Goal: Obtain resource: Download file/media

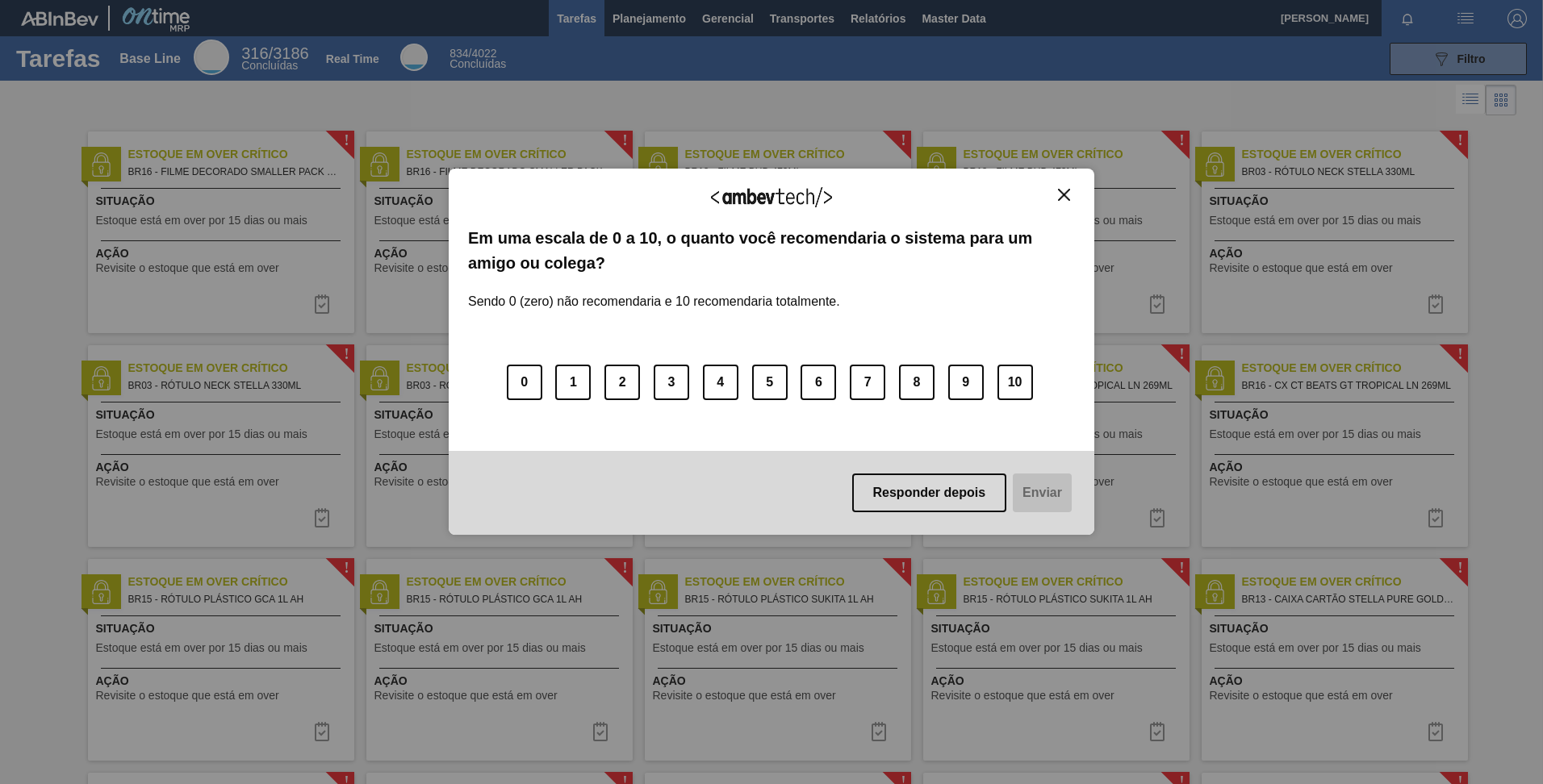
click at [1052, 193] on div "Agradecemos seu feedback!" at bounding box center [771, 207] width 607 height 38
click at [1062, 194] on button "Close" at bounding box center [1064, 195] width 22 height 14
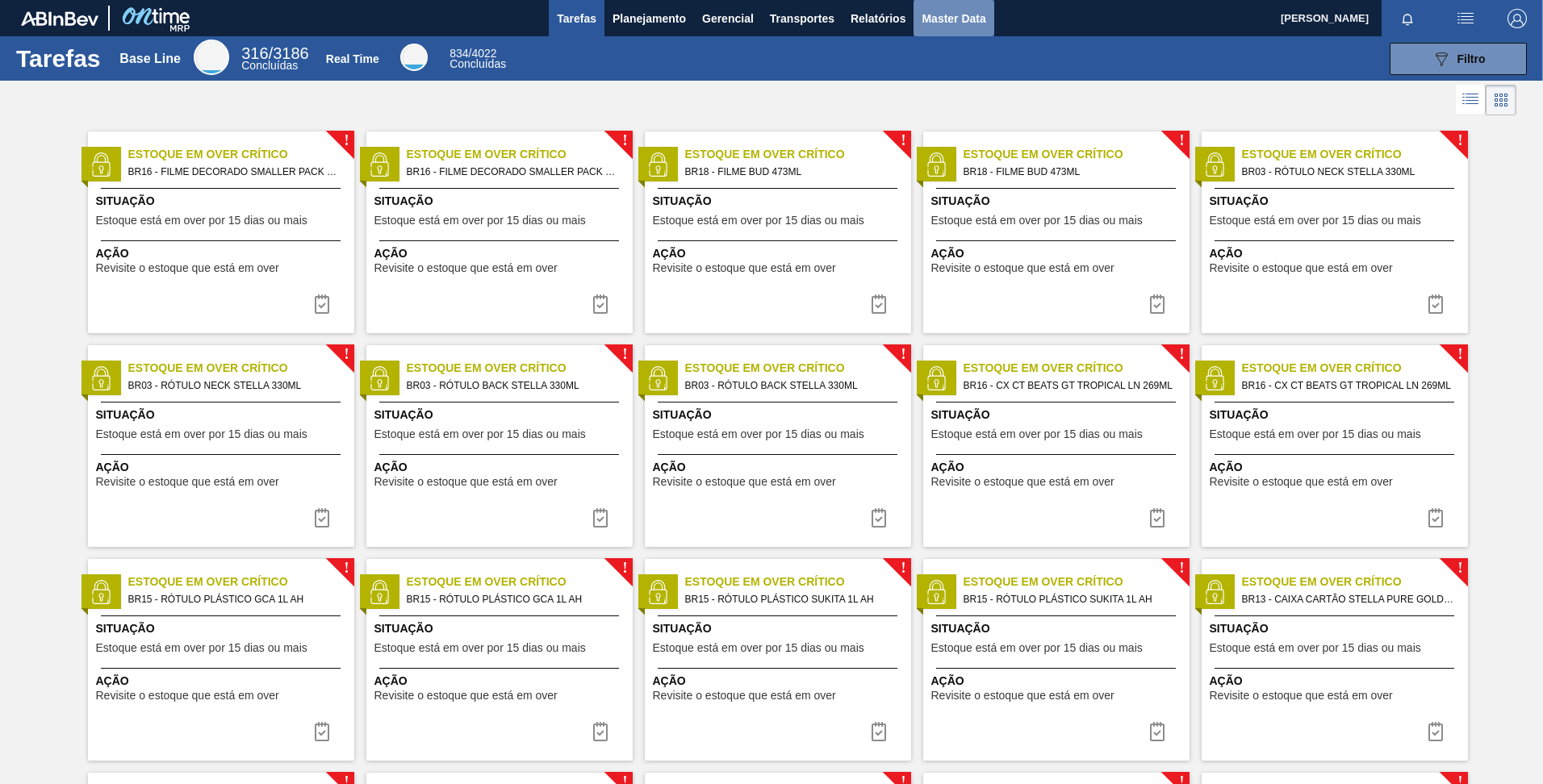
click at [967, 28] on button "Master Data" at bounding box center [953, 18] width 80 height 37
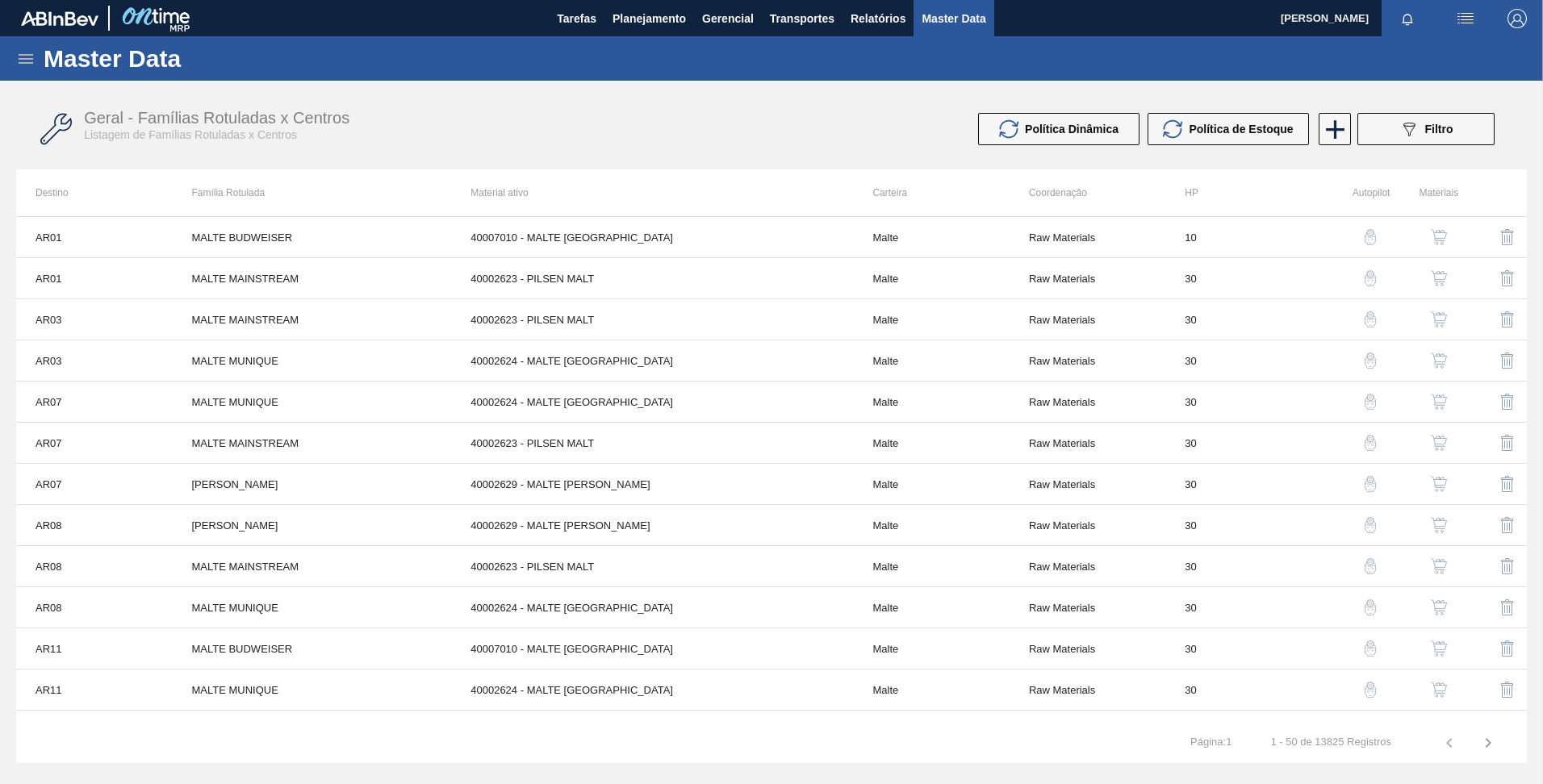
click at [15, 69] on div "Master Data" at bounding box center [771, 58] width 1543 height 44
click at [21, 60] on icon at bounding box center [26, 59] width 19 height 19
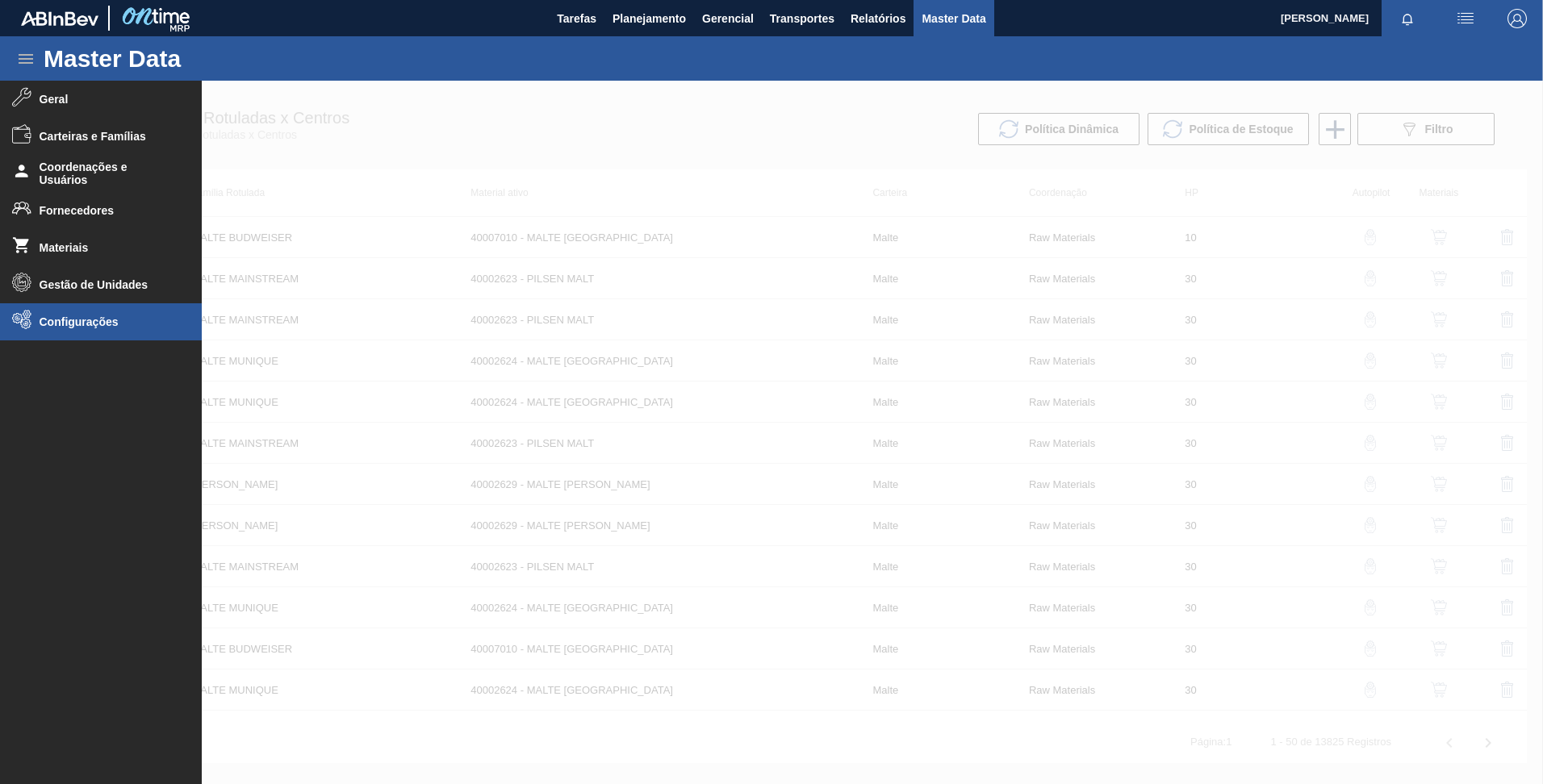
click at [70, 311] on li "Configurações" at bounding box center [101, 321] width 202 height 37
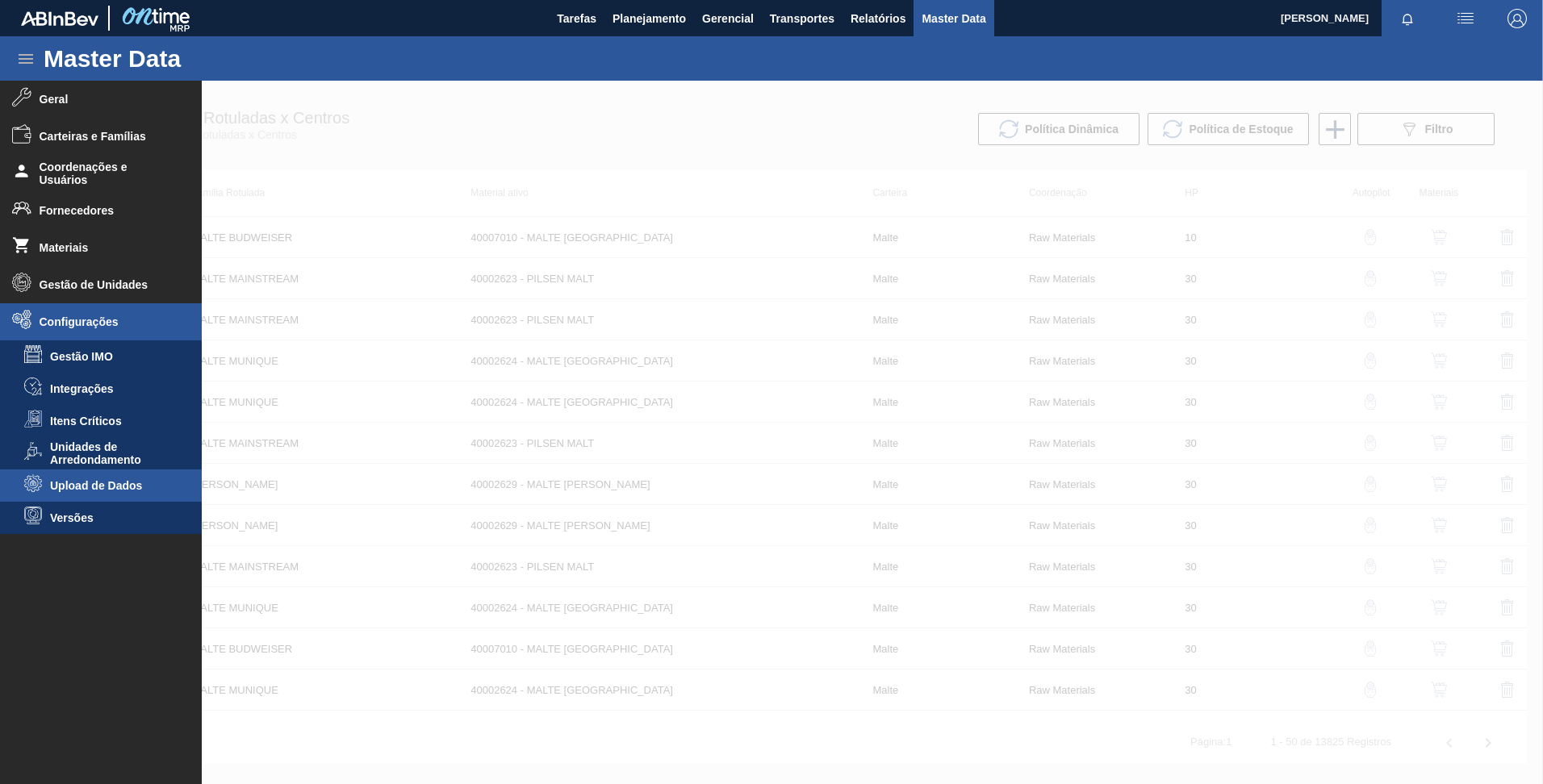
click at [145, 476] on li "Upload de Dados" at bounding box center [101, 485] width 202 height 32
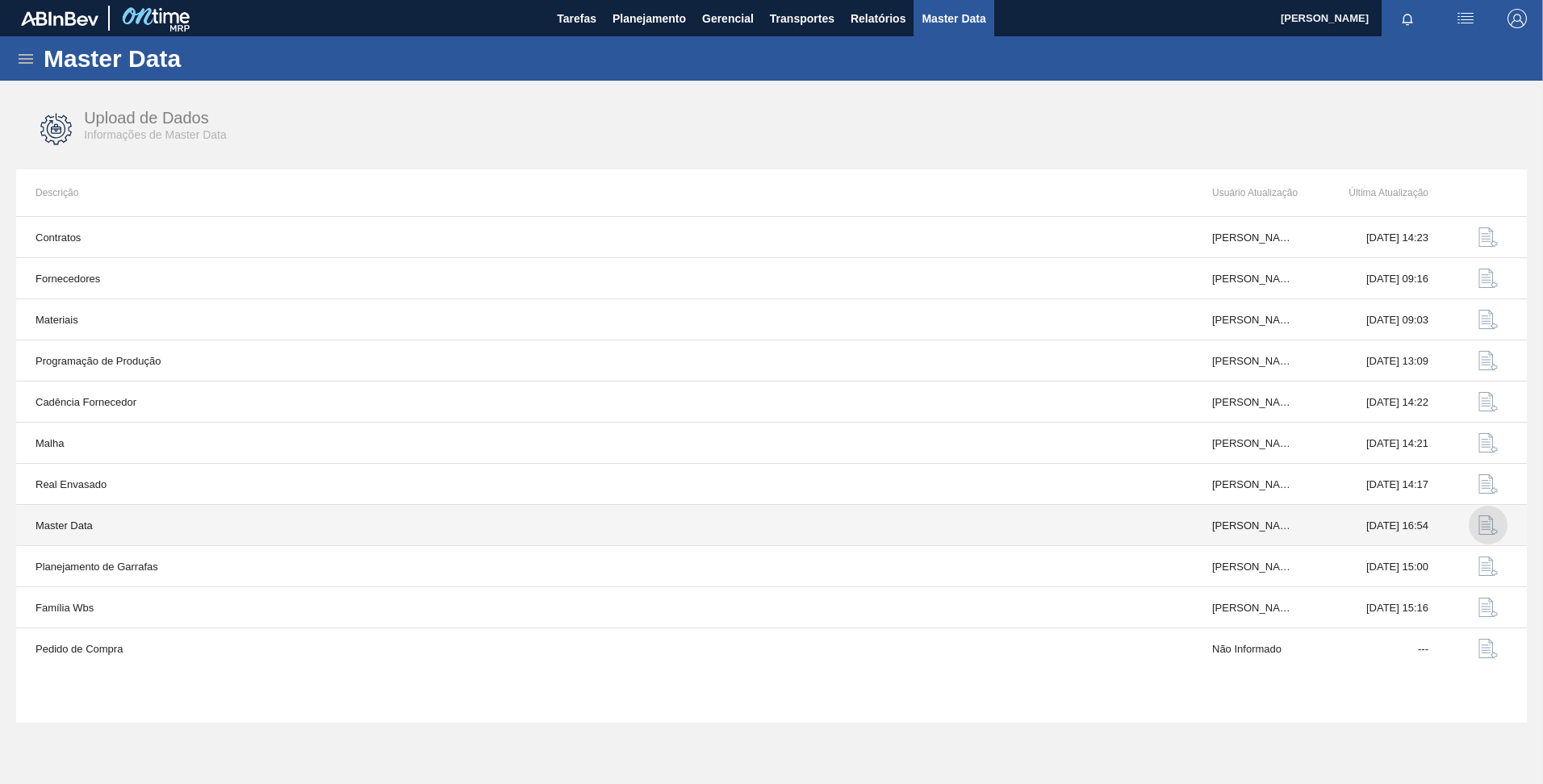
click at [1484, 522] on img "button" at bounding box center [1488, 525] width 19 height 19
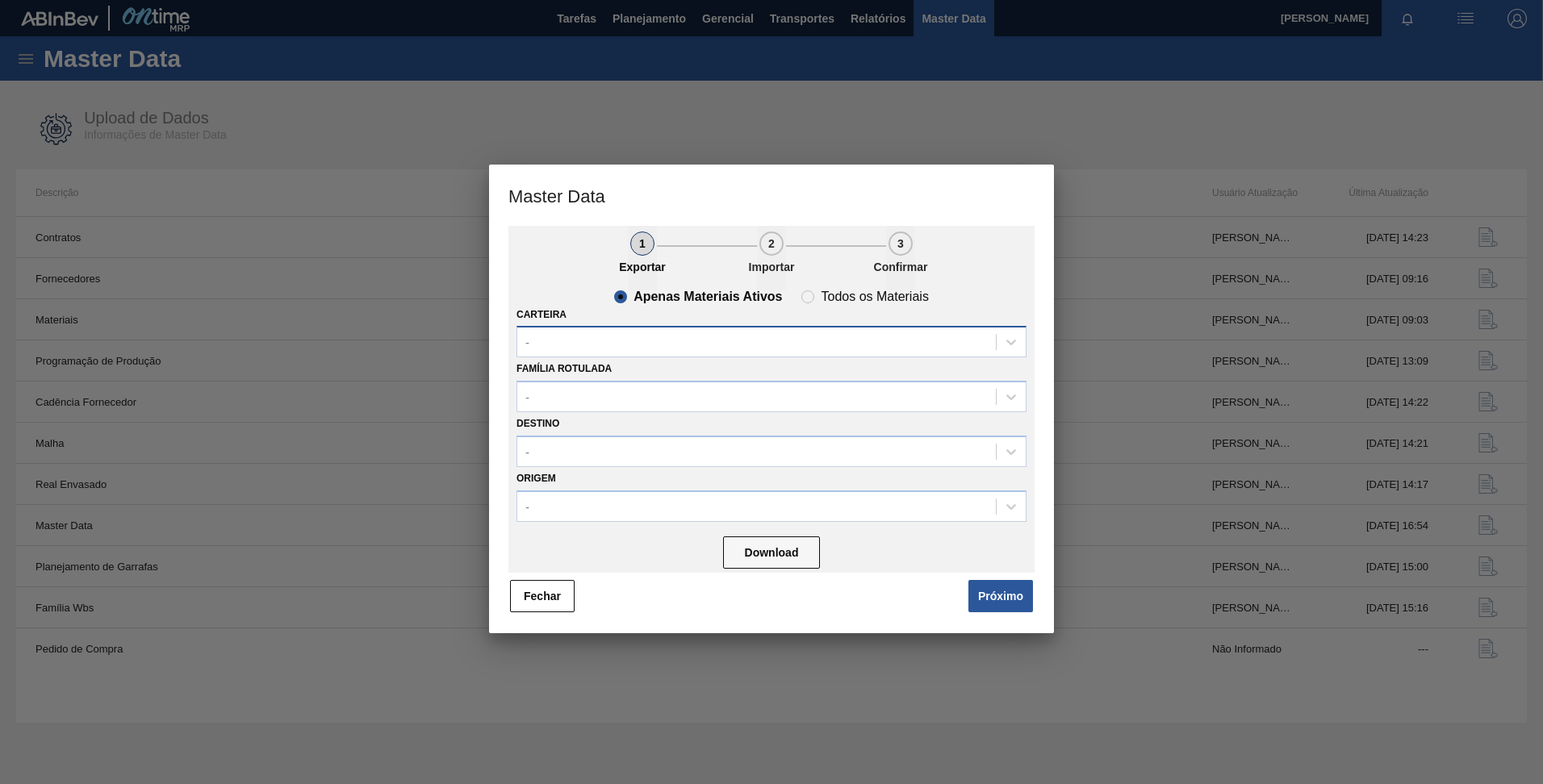
click at [787, 340] on div "-" at bounding box center [756, 342] width 478 height 24
type input "lacre"
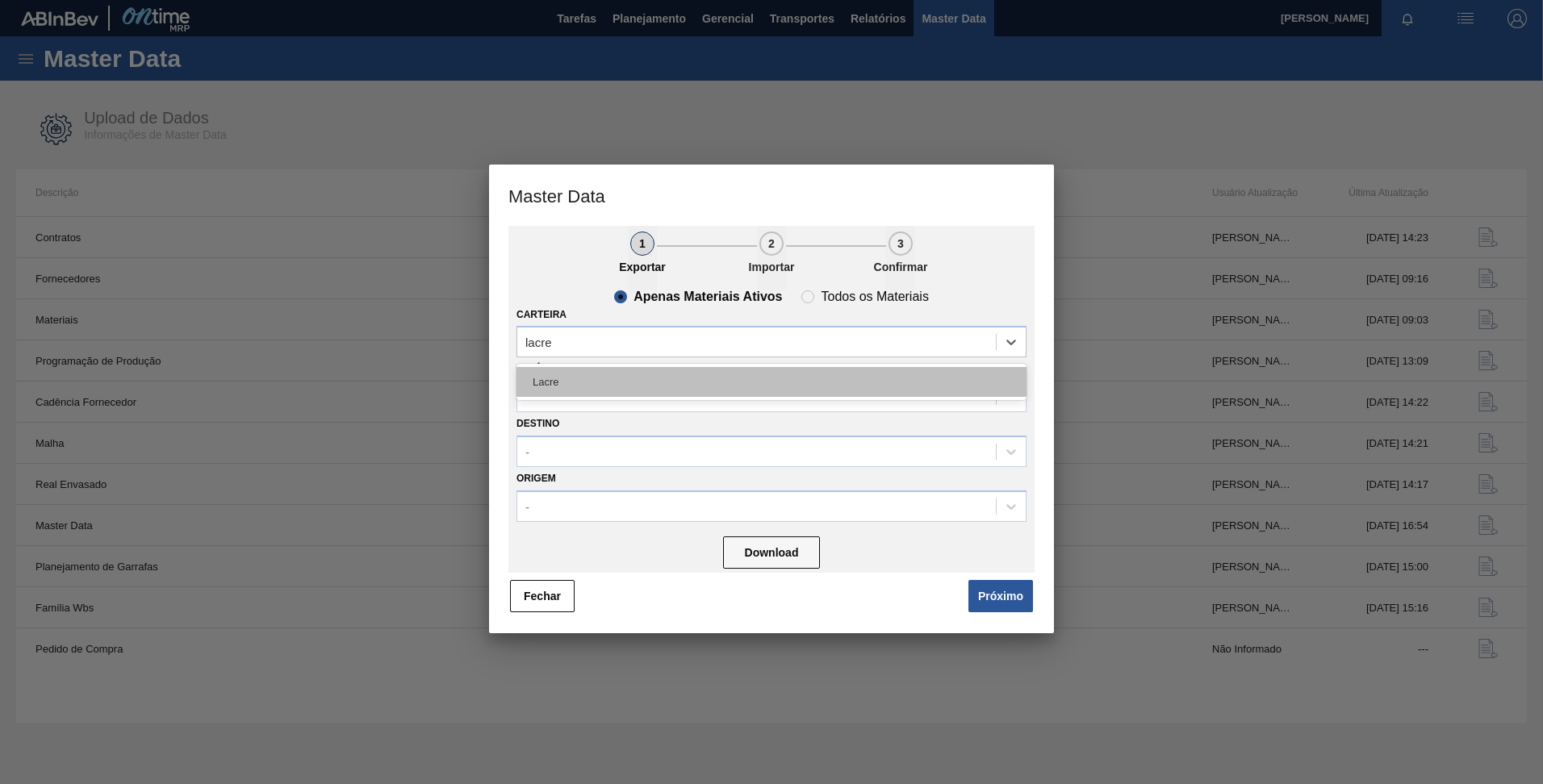
click at [670, 390] on div "Lacre" at bounding box center [771, 382] width 510 height 30
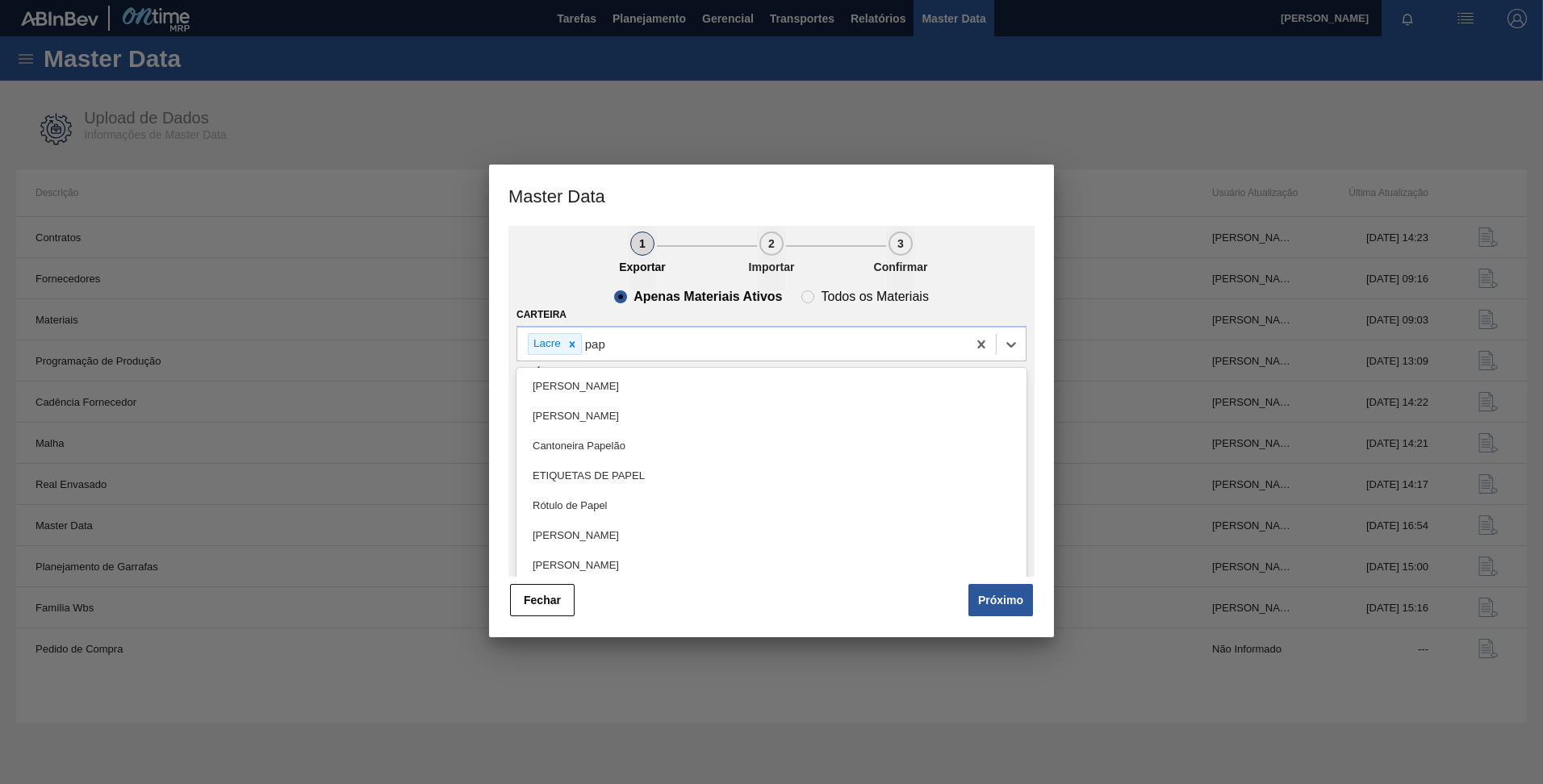
type input "[DEMOGRAPHIC_DATA]"
click at [635, 421] on div "[PERSON_NAME]" at bounding box center [771, 416] width 510 height 30
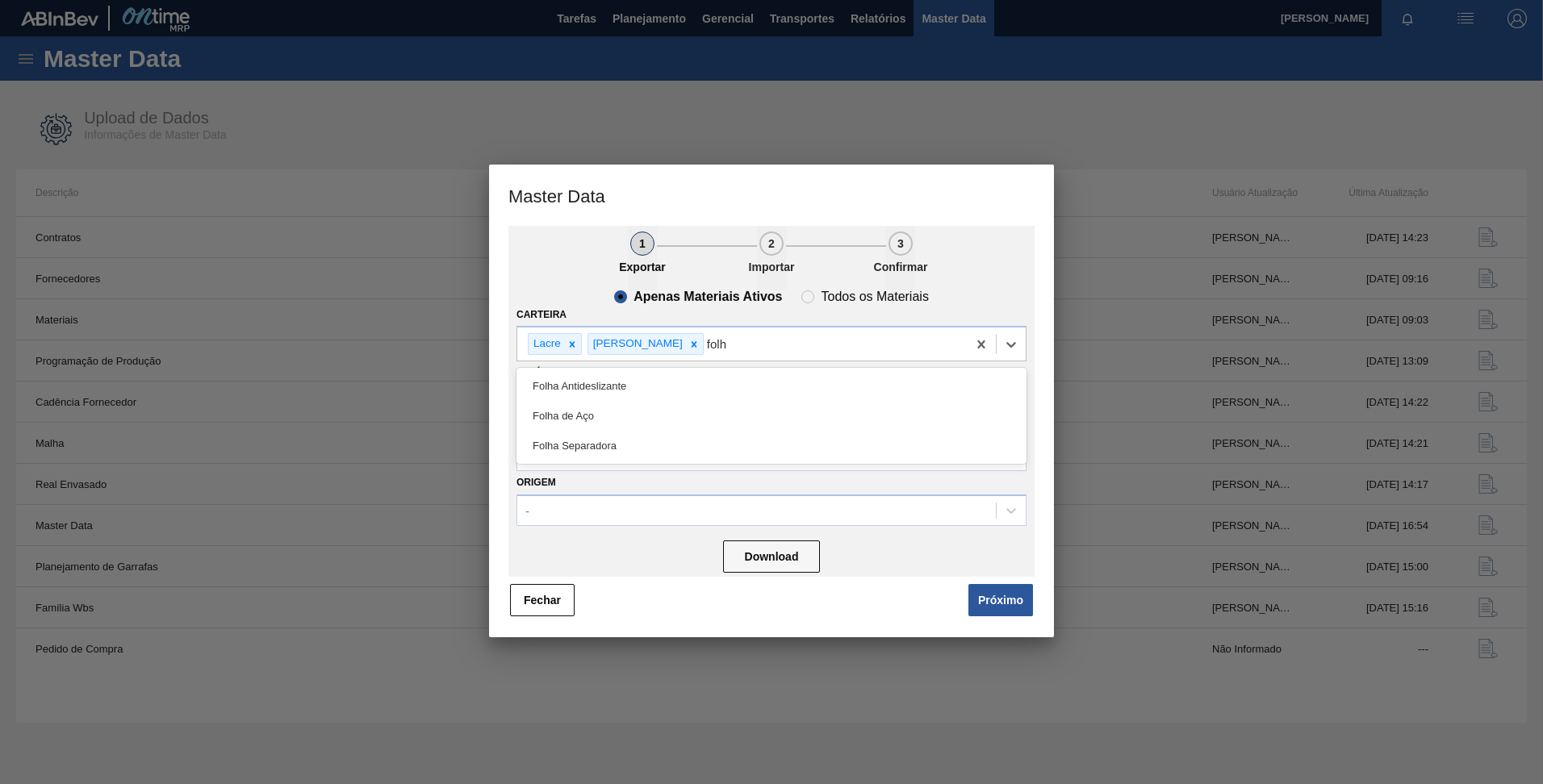
type input "folha"
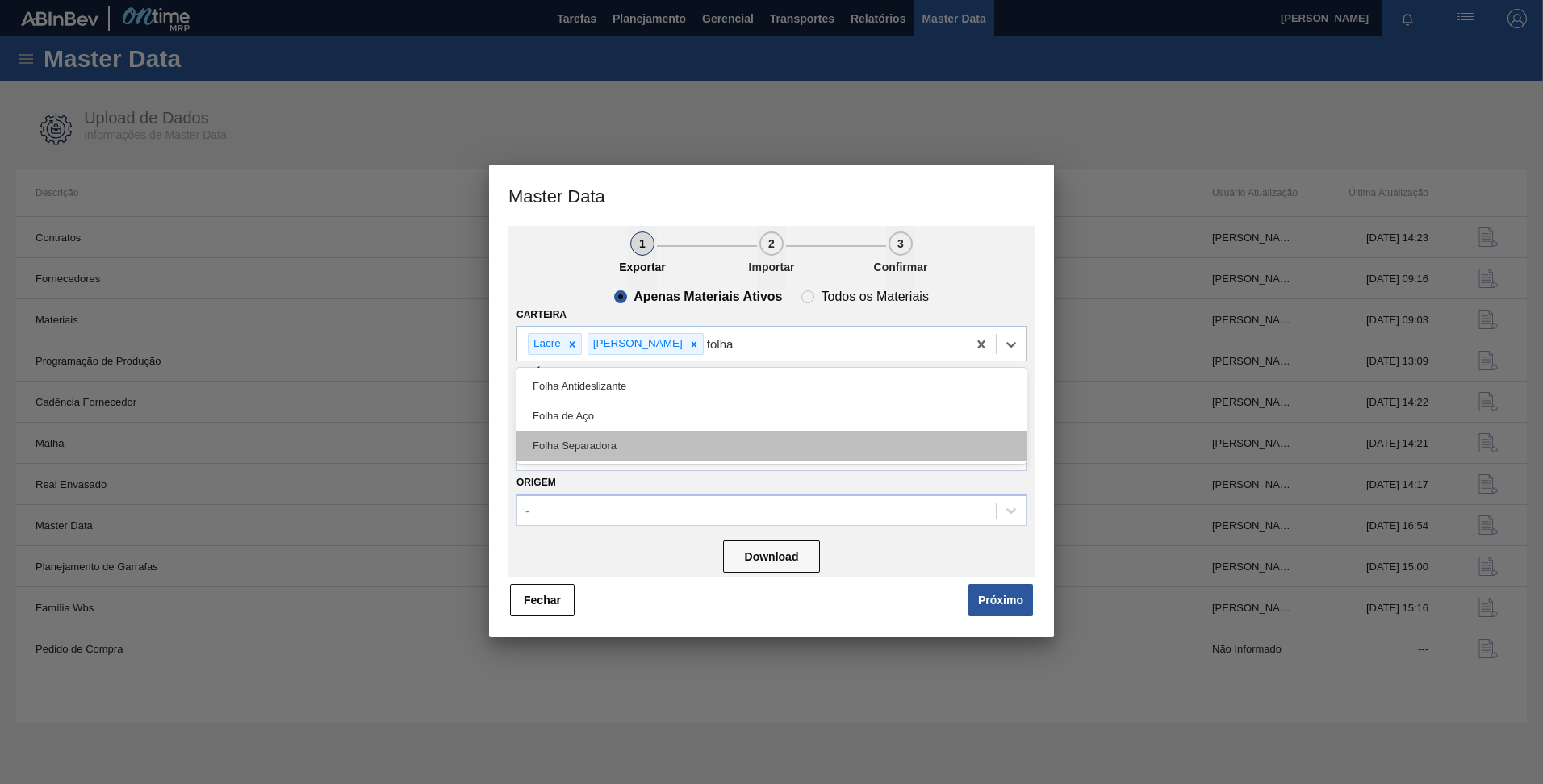
click at [626, 442] on div "Folha Separadora" at bounding box center [771, 446] width 510 height 30
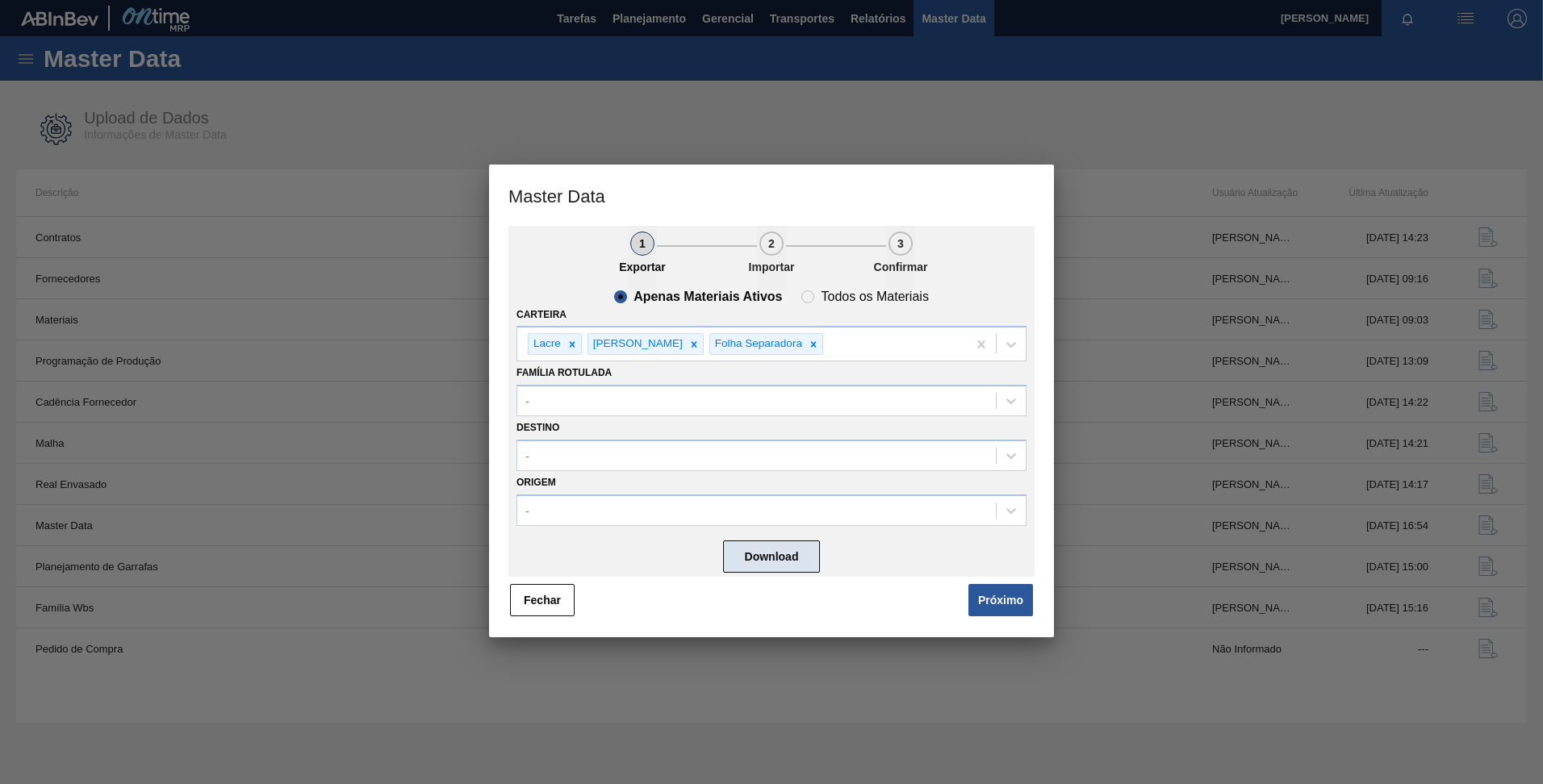
click at [750, 549] on button "Download" at bounding box center [771, 557] width 97 height 32
click at [546, 585] on button "Fechar" at bounding box center [542, 600] width 64 height 32
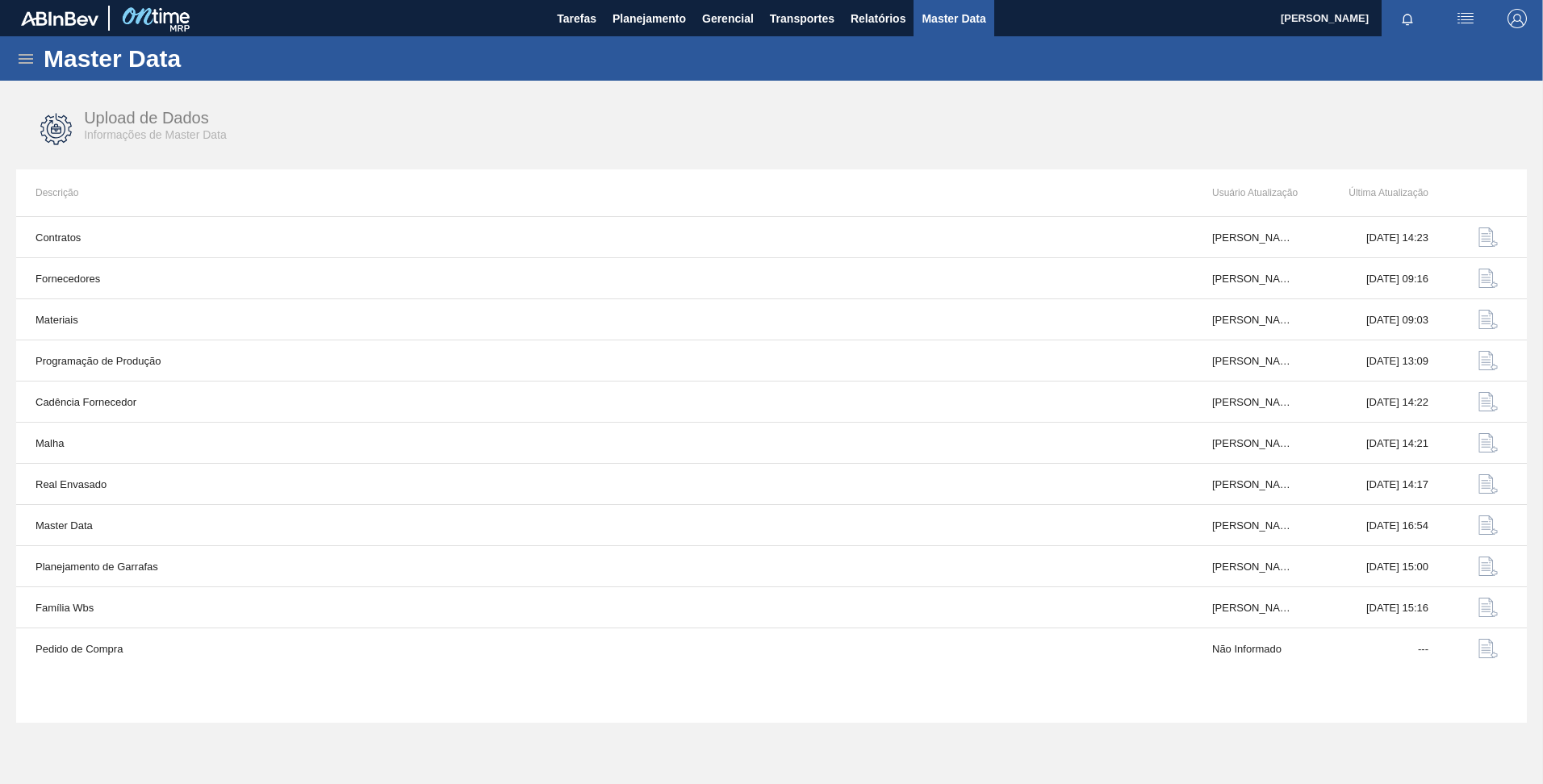
click at [12, 59] on div "Master Data" at bounding box center [771, 58] width 1543 height 44
click at [17, 56] on div "Master Data" at bounding box center [771, 58] width 1543 height 44
click at [27, 63] on icon at bounding box center [25, 58] width 15 height 10
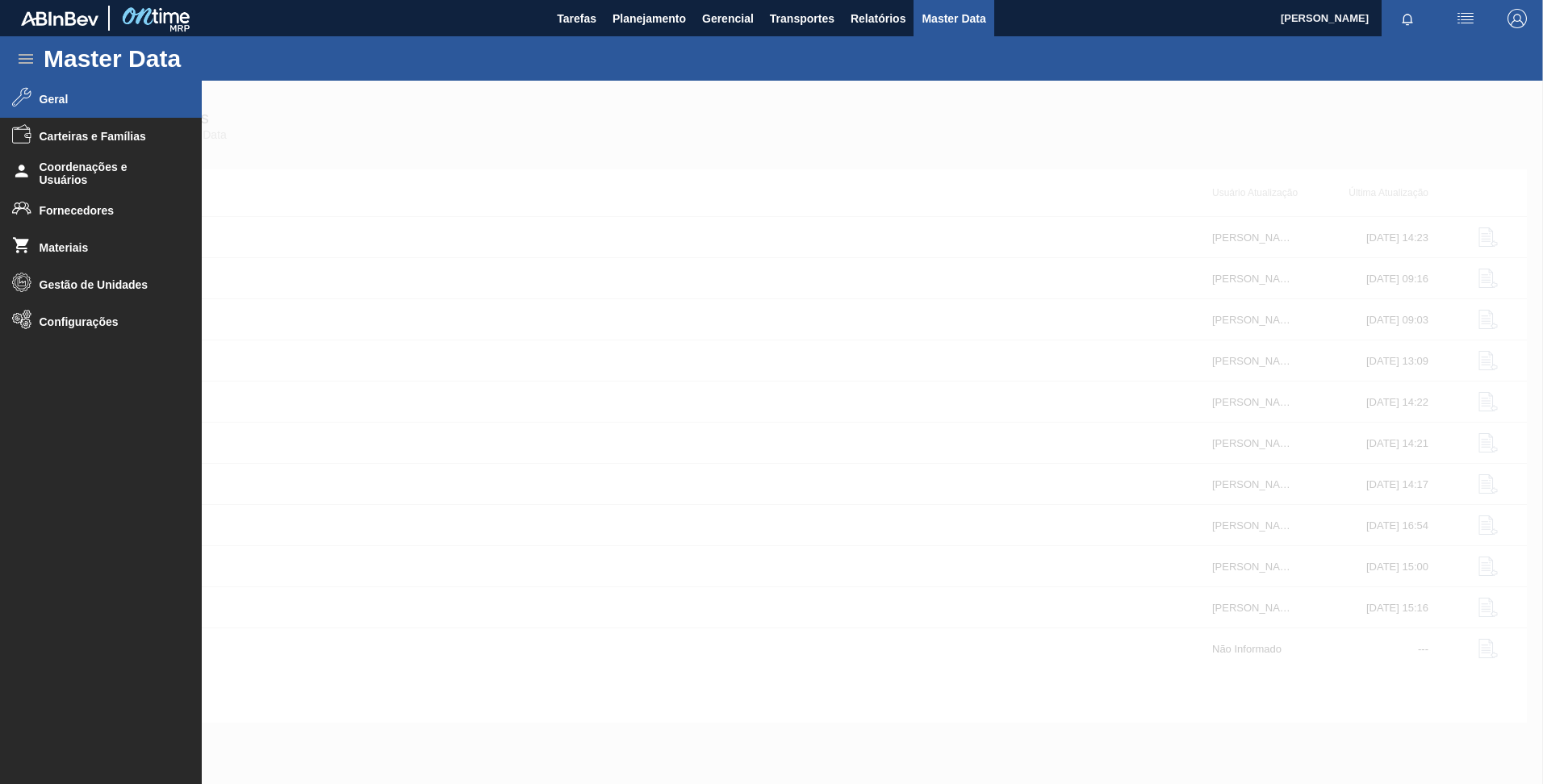
click at [94, 91] on li "Geral" at bounding box center [101, 99] width 202 height 37
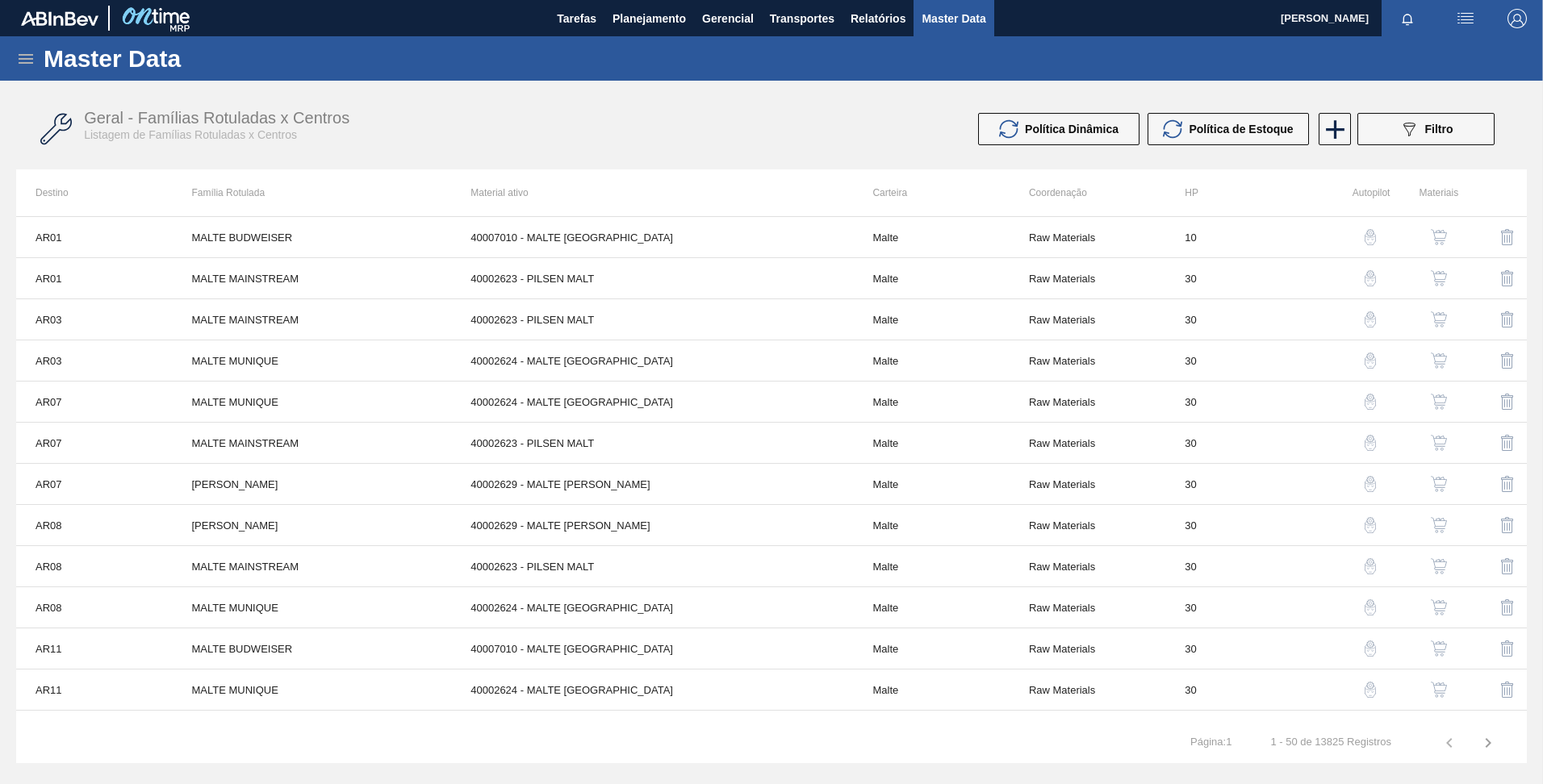
click at [1351, 135] on div "089F7B8B-B2A5-4AFE-B5C0-19BA573D28AC Filtro" at bounding box center [1426, 129] width 153 height 32
click at [1369, 130] on button "089F7B8B-B2A5-4AFE-B5C0-19BA573D28AC Filtro" at bounding box center [1425, 129] width 137 height 32
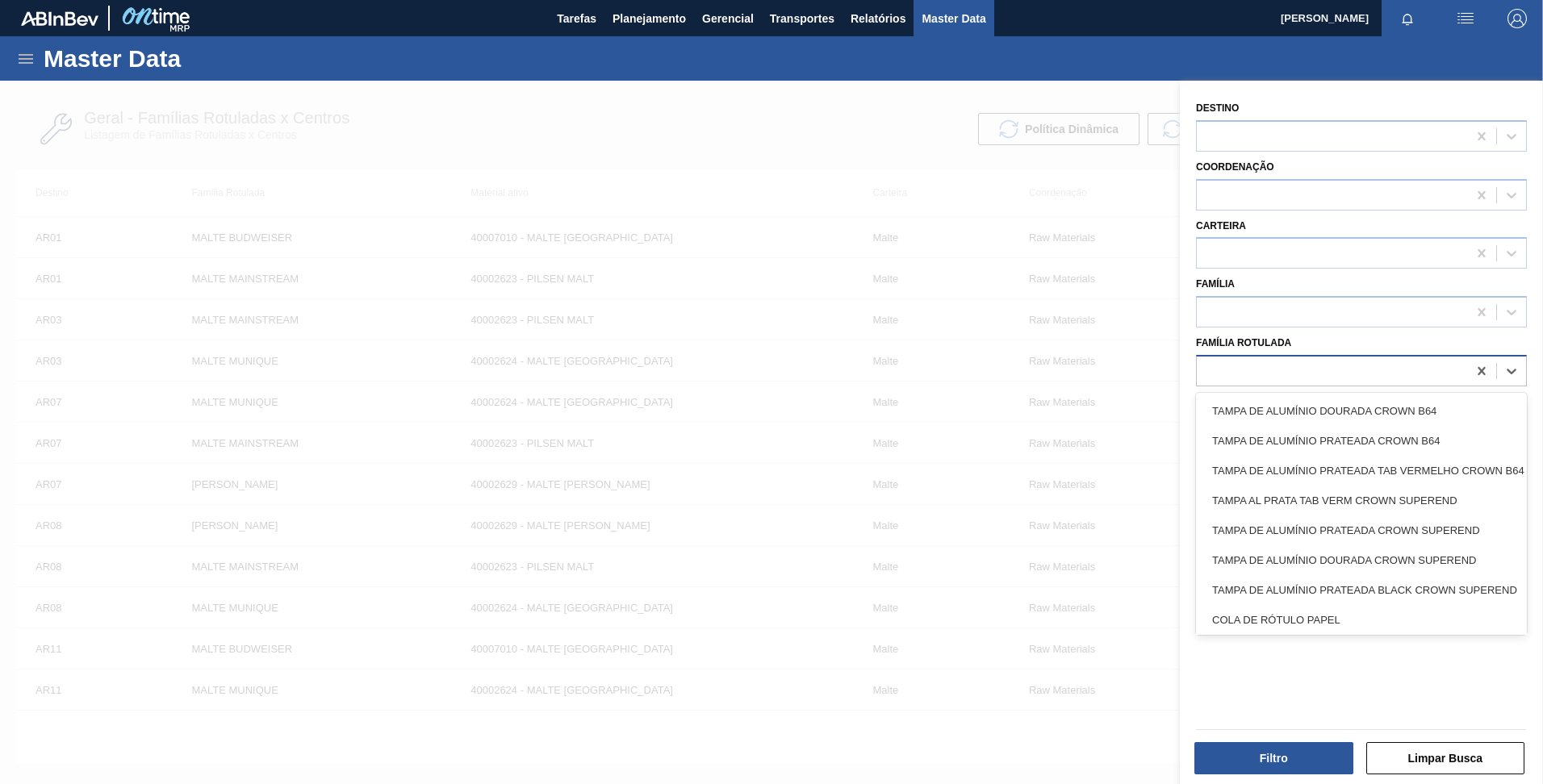
click at [1305, 377] on div at bounding box center [1332, 370] width 270 height 24
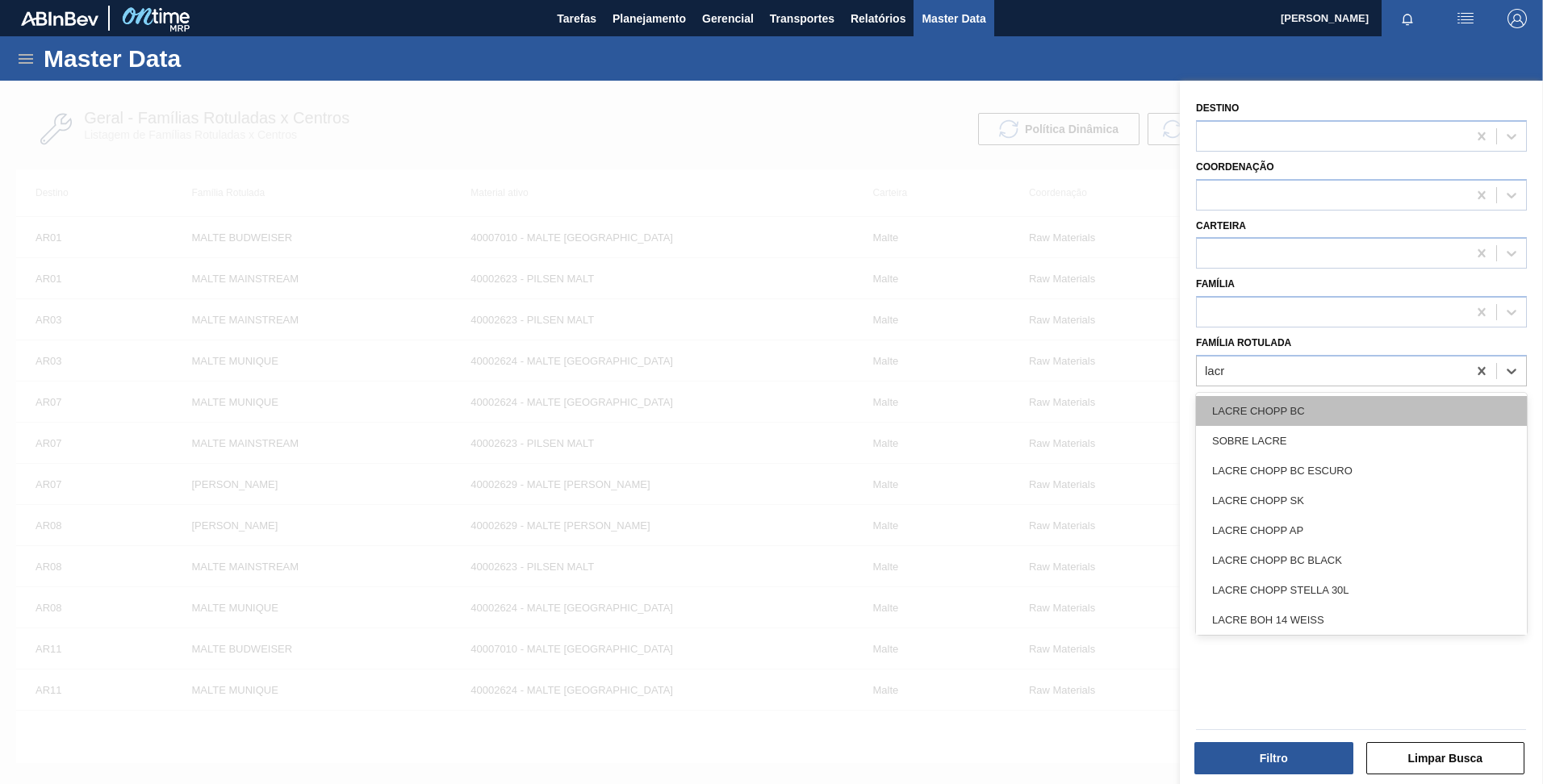
type Rotulada "lacre"
click at [1312, 404] on div "LACRE CHOPP BC" at bounding box center [1362, 411] width 331 height 30
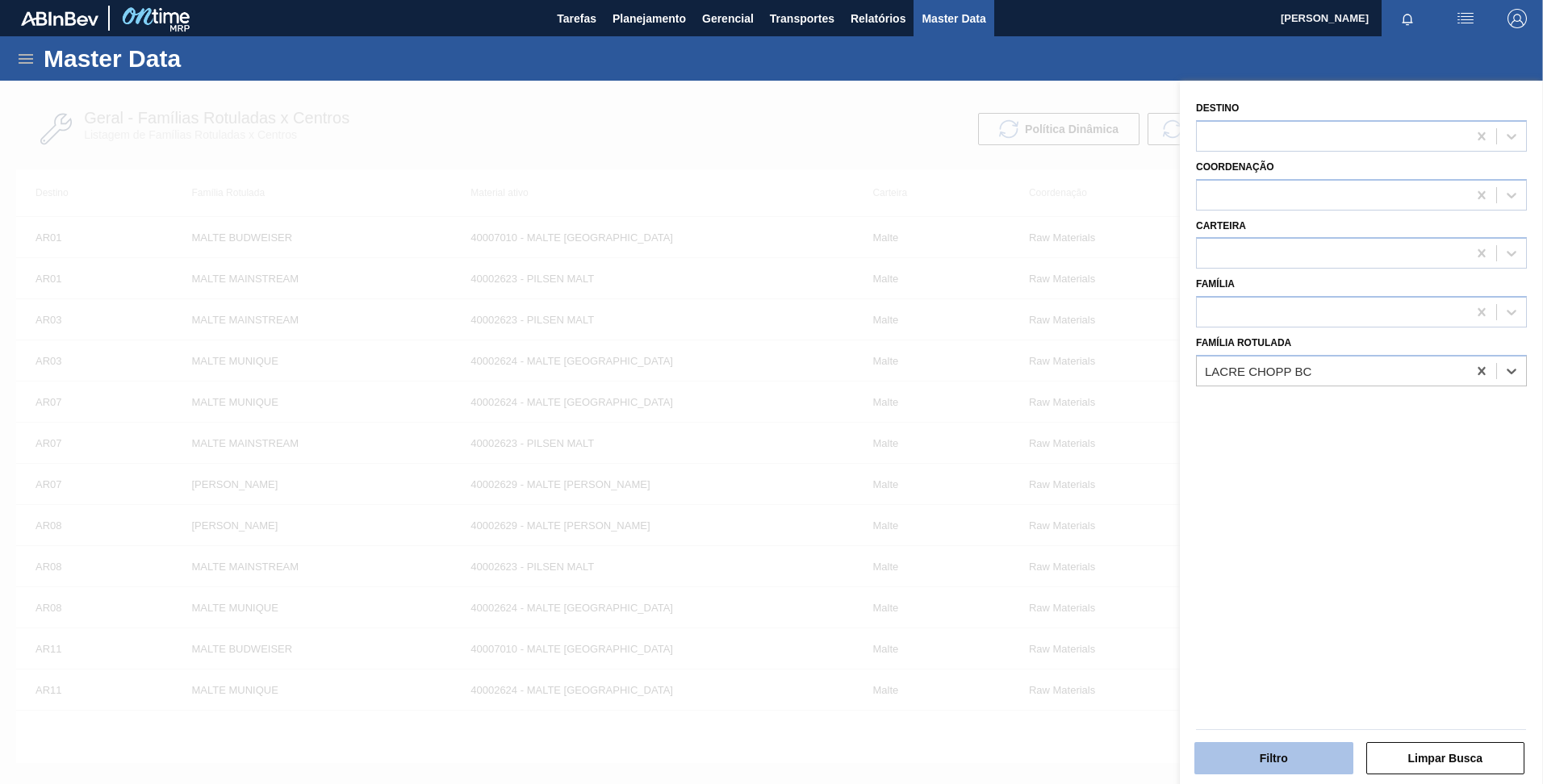
click at [1267, 751] on button "Filtro" at bounding box center [1274, 758] width 159 height 32
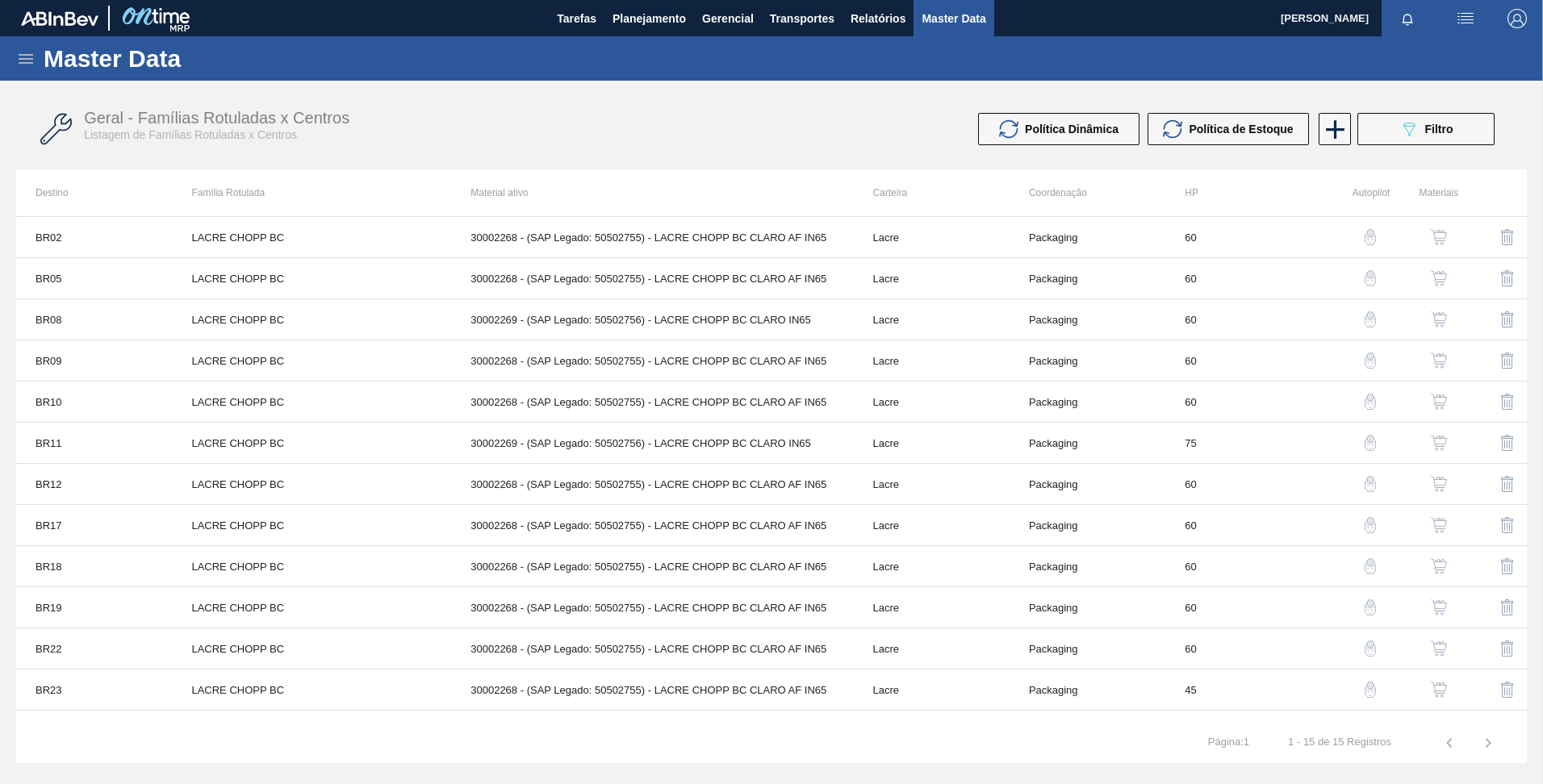
click at [1442, 235] on img "button" at bounding box center [1438, 237] width 17 height 17
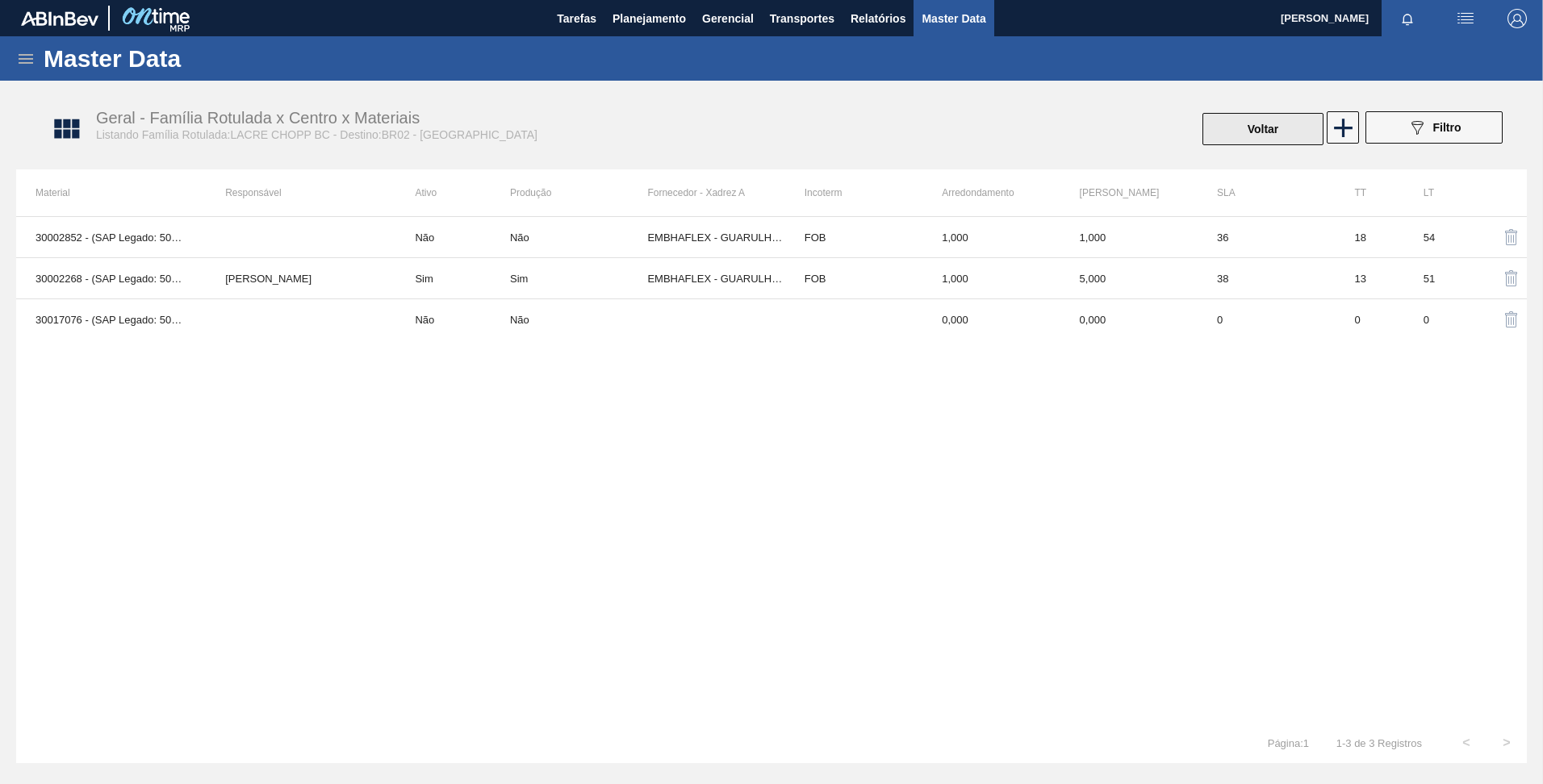
click at [1295, 128] on button "Voltar" at bounding box center [1262, 129] width 121 height 32
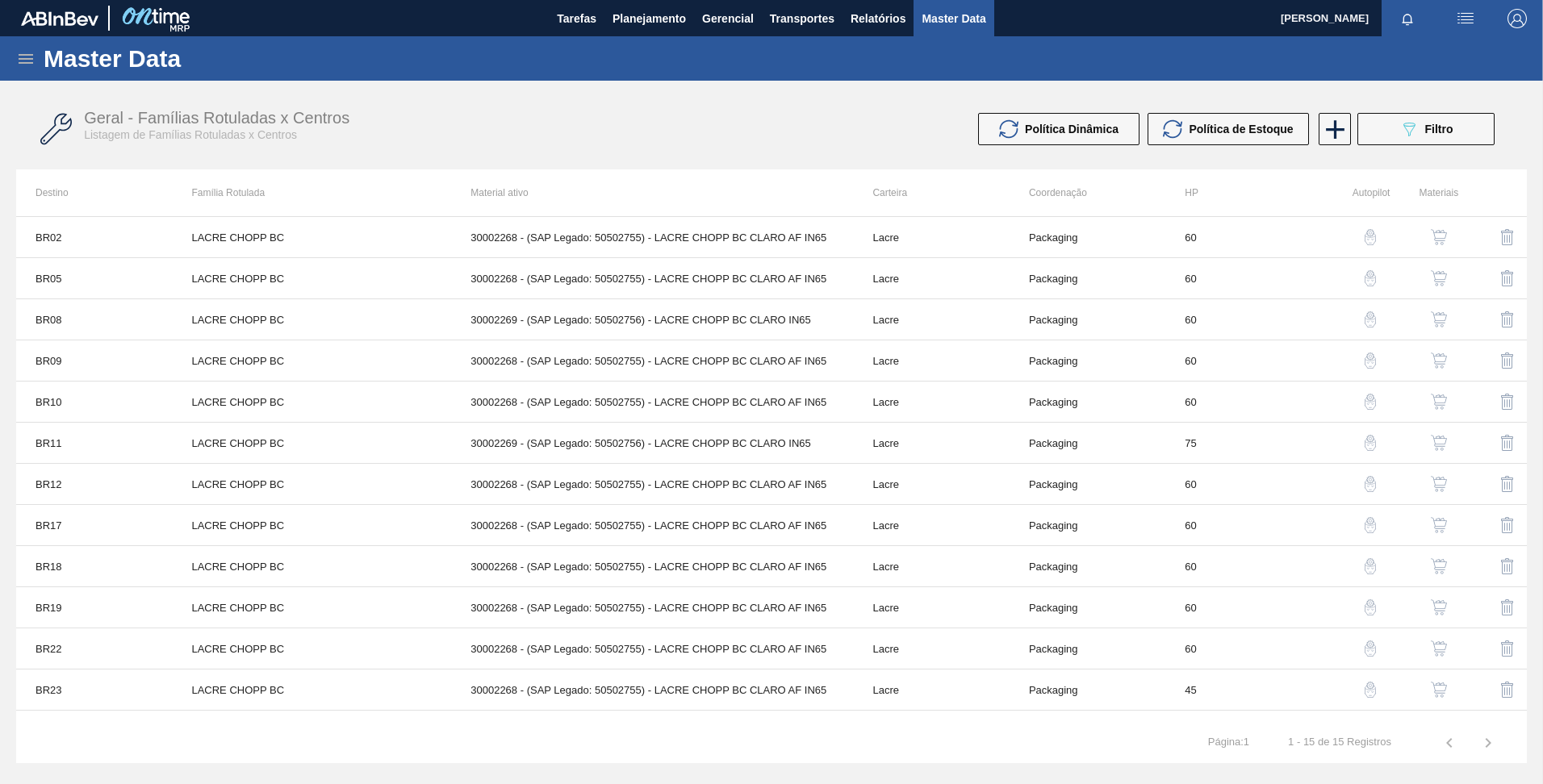
click at [1373, 240] on img "button" at bounding box center [1370, 237] width 17 height 17
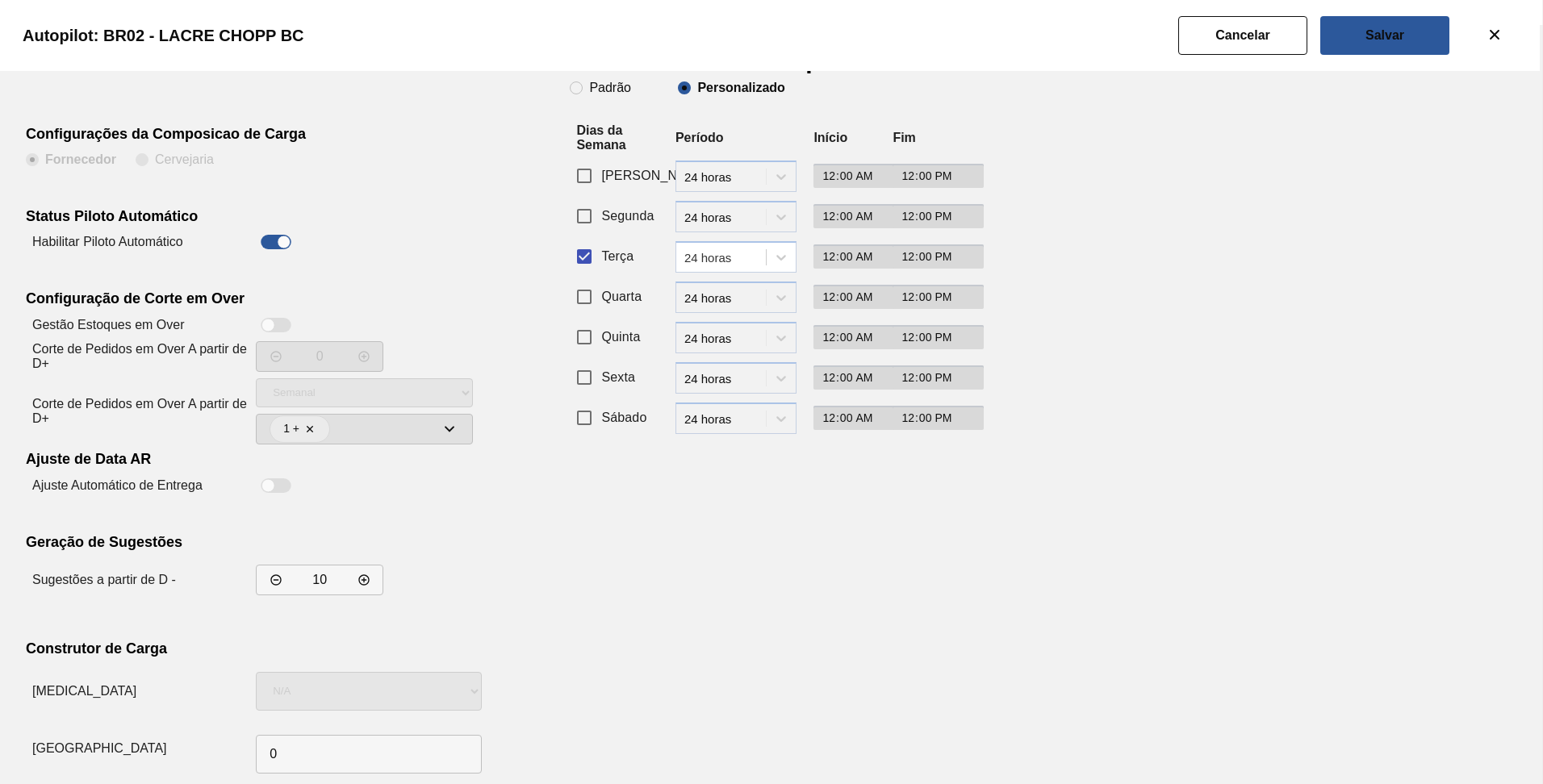
scroll to position [68, 0]
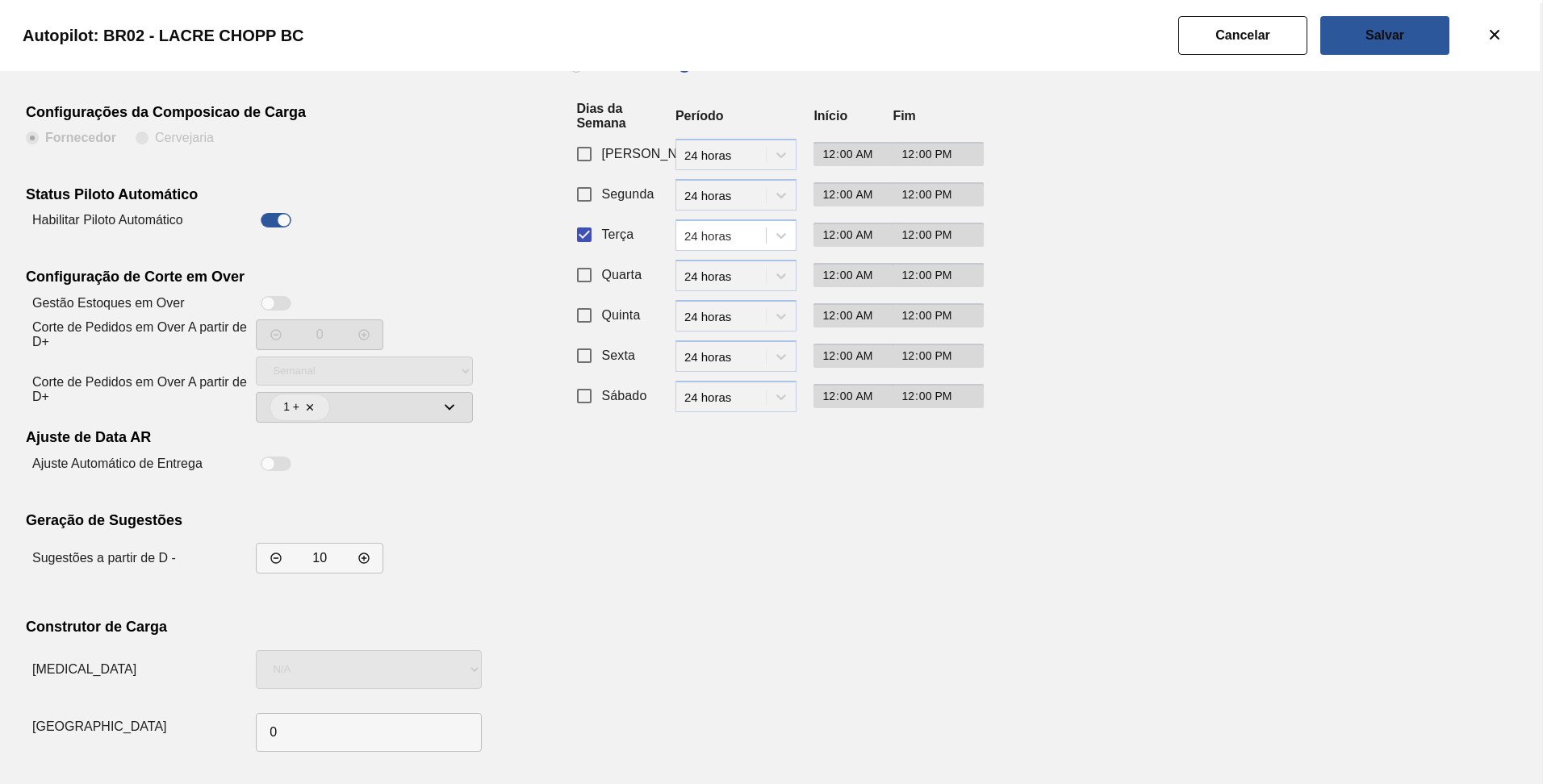
click at [378, 412] on clb-multi-select at bounding box center [364, 407] width 217 height 30
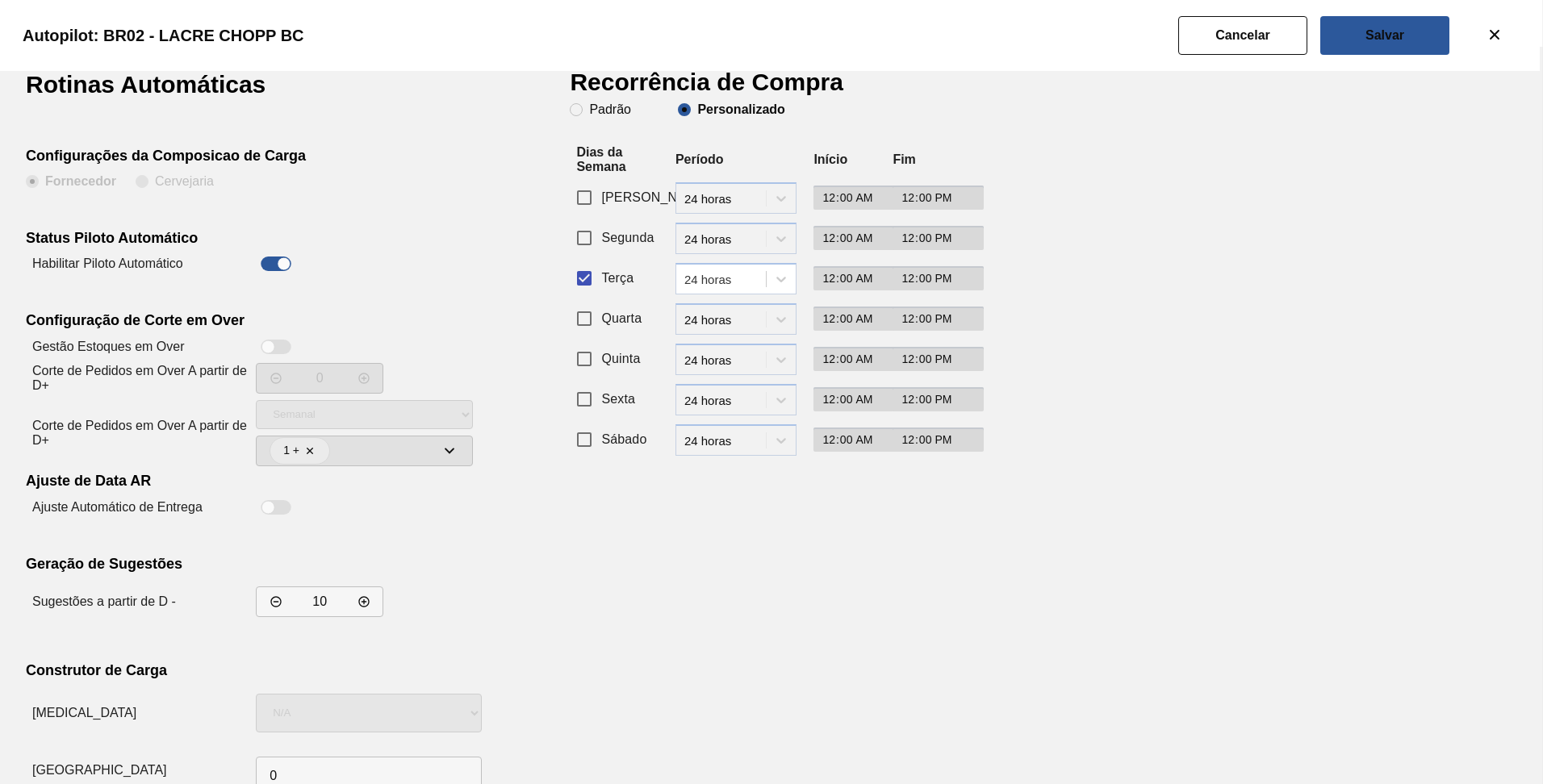
scroll to position [0, 0]
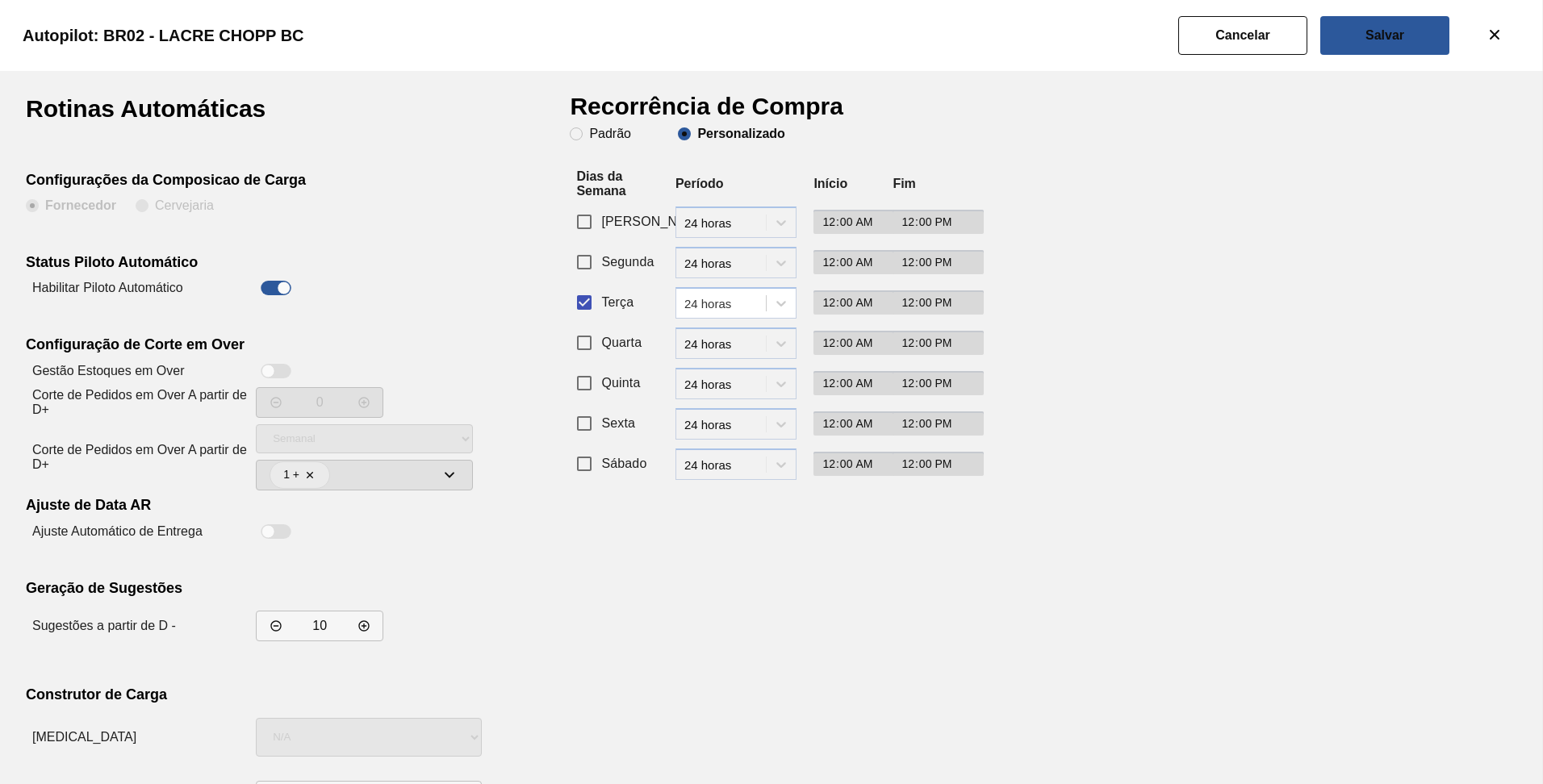
click at [274, 369] on div at bounding box center [268, 372] width 14 height 14
click at [279, 367] on div at bounding box center [275, 371] width 30 height 15
checkbox input "false"
click at [1188, 45] on button "Cancelar" at bounding box center [1242, 36] width 129 height 38
